Goal: Use online tool/utility

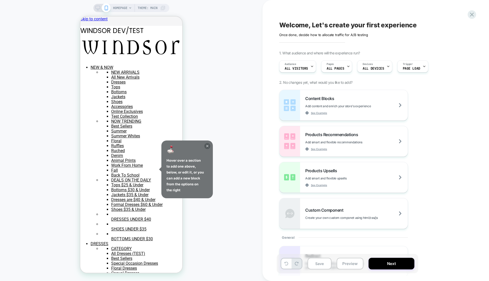
click at [206, 147] on icon at bounding box center [207, 146] width 6 height 6
